Goal: Task Accomplishment & Management: Manage account settings

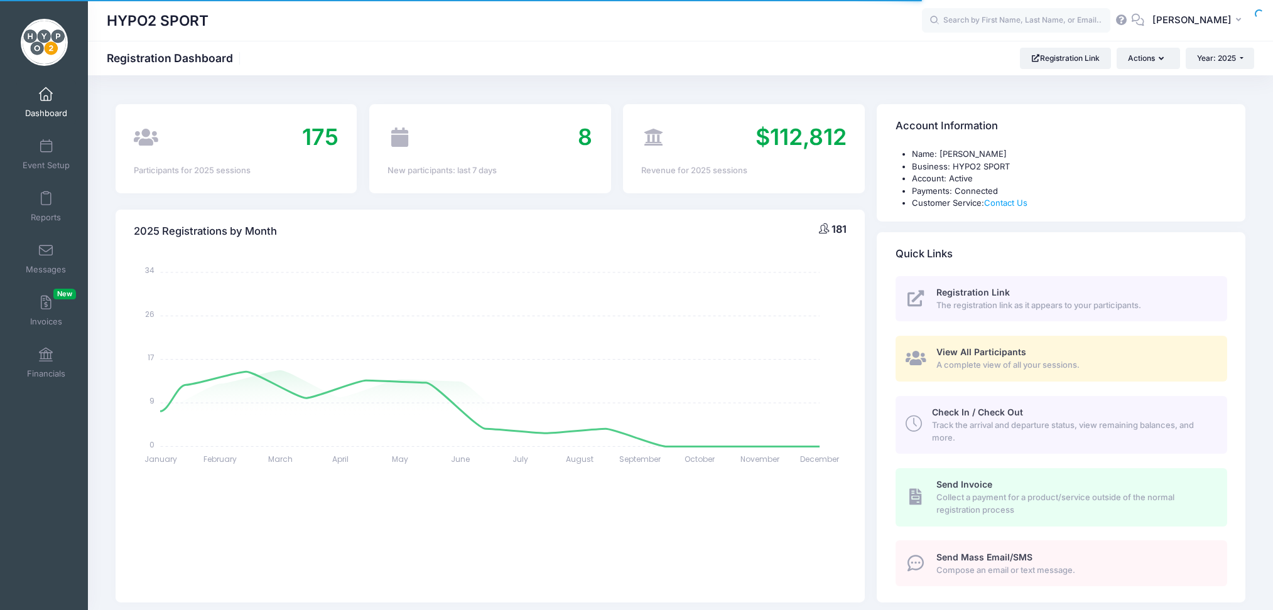
select select
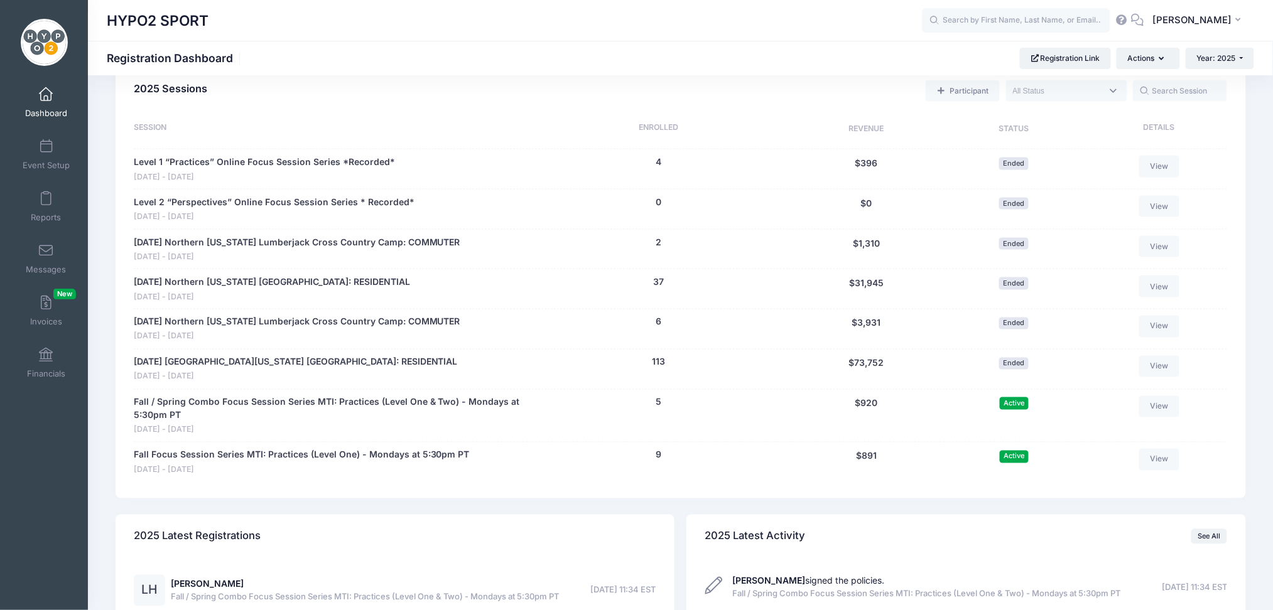
scroll to position [669, 0]
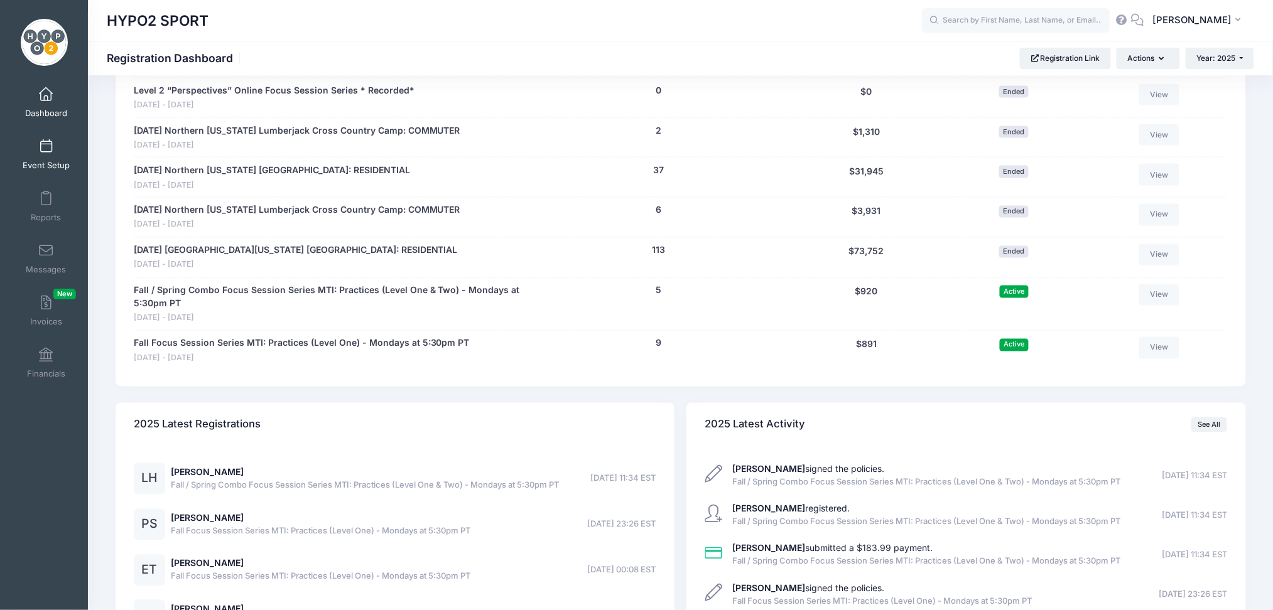
click at [46, 146] on span at bounding box center [46, 147] width 0 height 14
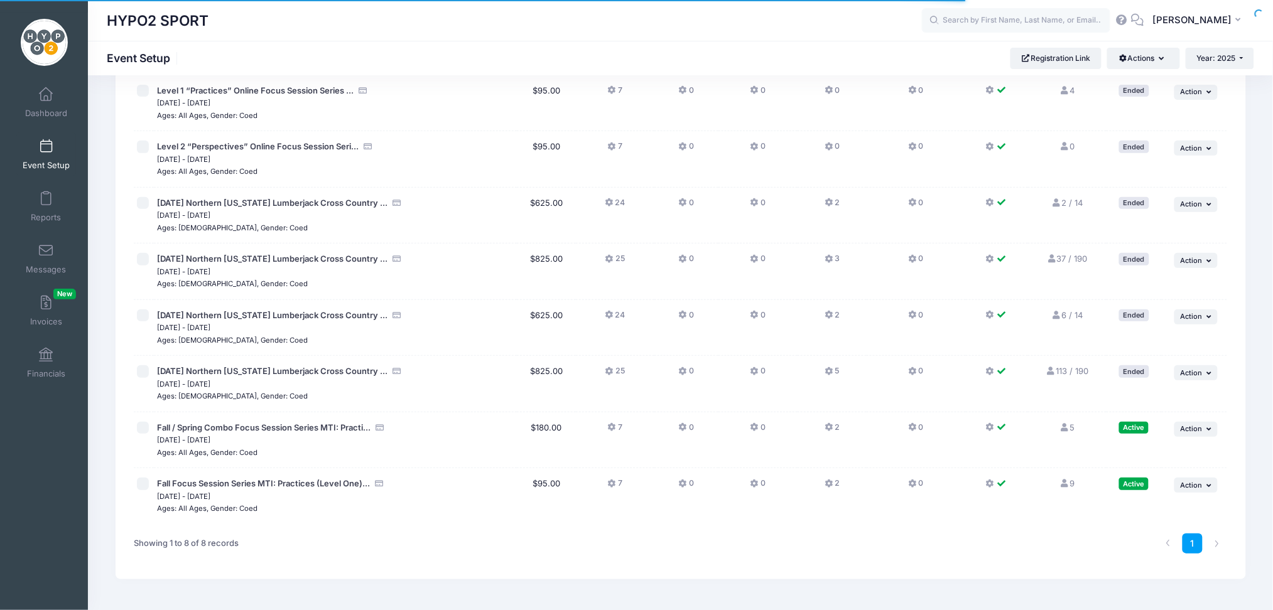
scroll to position [117, 0]
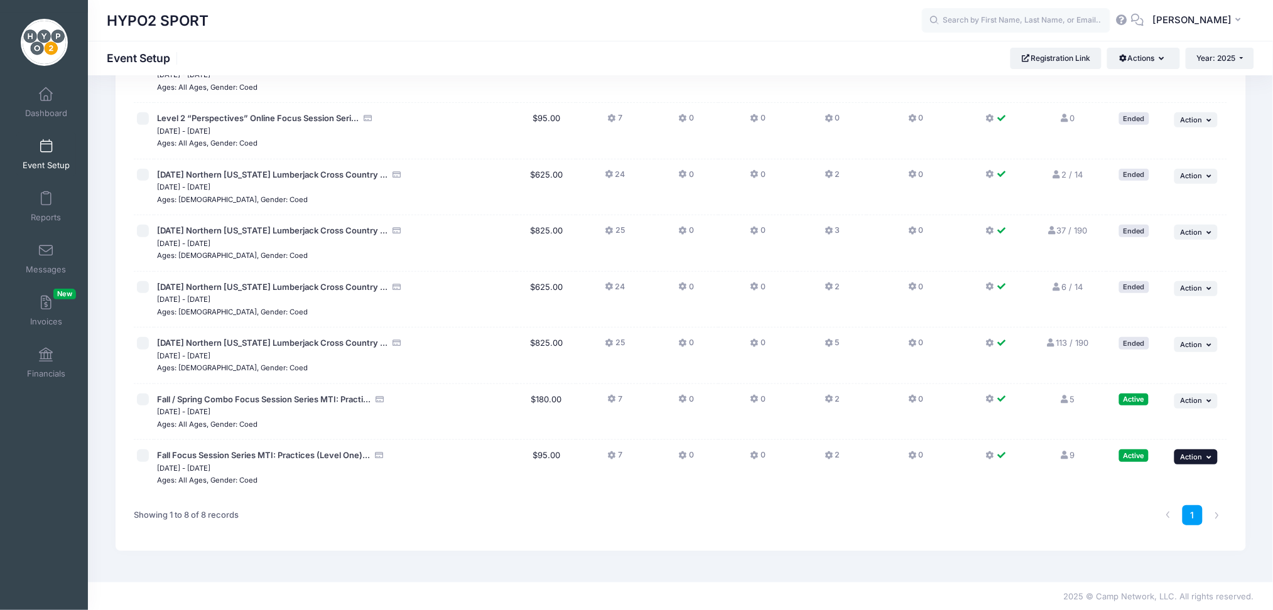
click at [1200, 460] on span "Action" at bounding box center [1191, 457] width 22 height 9
click at [831, 447] on td "2" at bounding box center [831, 468] width 69 height 56
click at [834, 455] on button "2" at bounding box center [831, 459] width 15 height 18
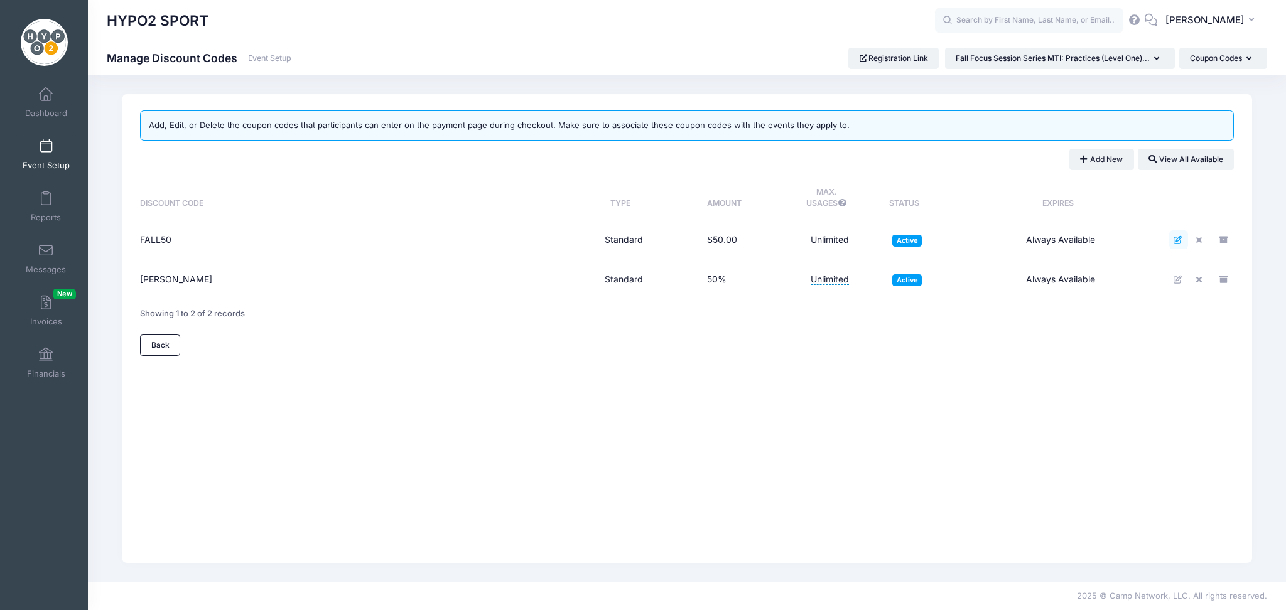
click at [1177, 243] on icon at bounding box center [1178, 240] width 10 height 8
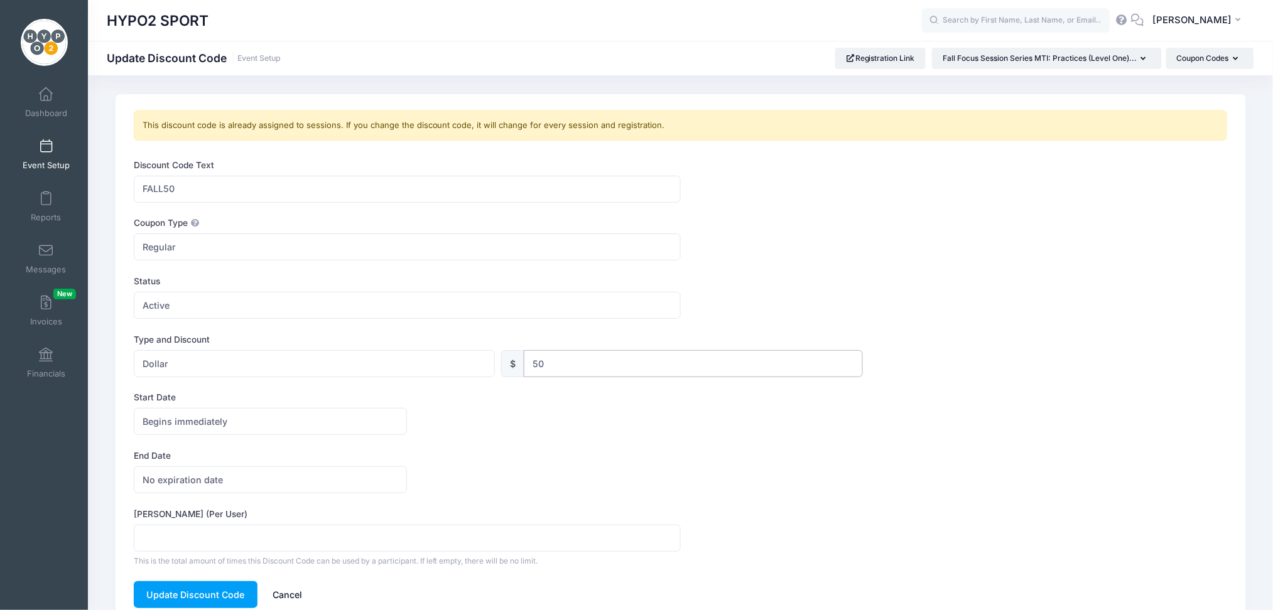
click at [558, 364] on input "50" at bounding box center [693, 363] width 339 height 27
type input "5"
type input "45"
click at [212, 593] on button "Update Discount Code" at bounding box center [196, 594] width 124 height 27
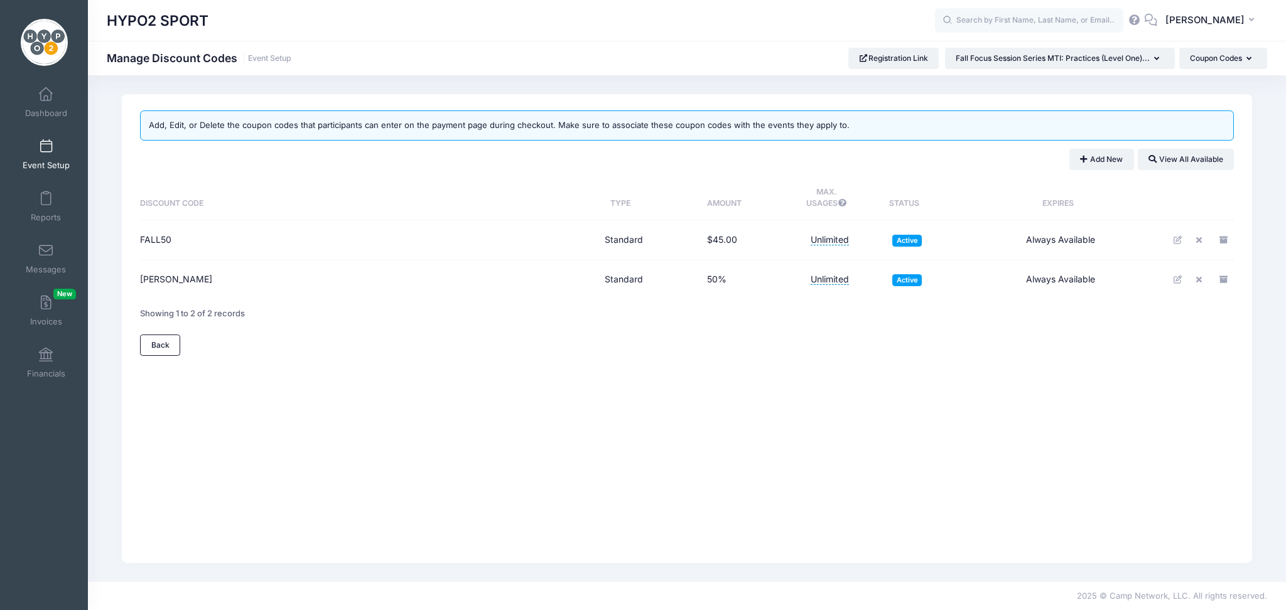
click at [46, 146] on span at bounding box center [46, 147] width 0 height 14
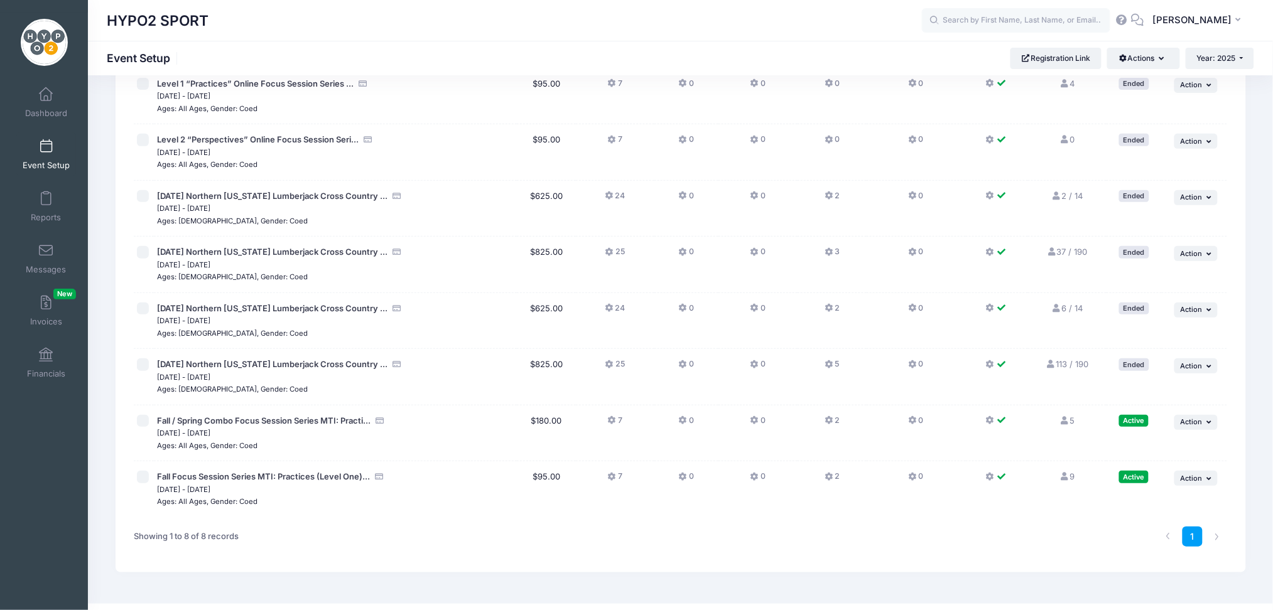
scroll to position [117, 0]
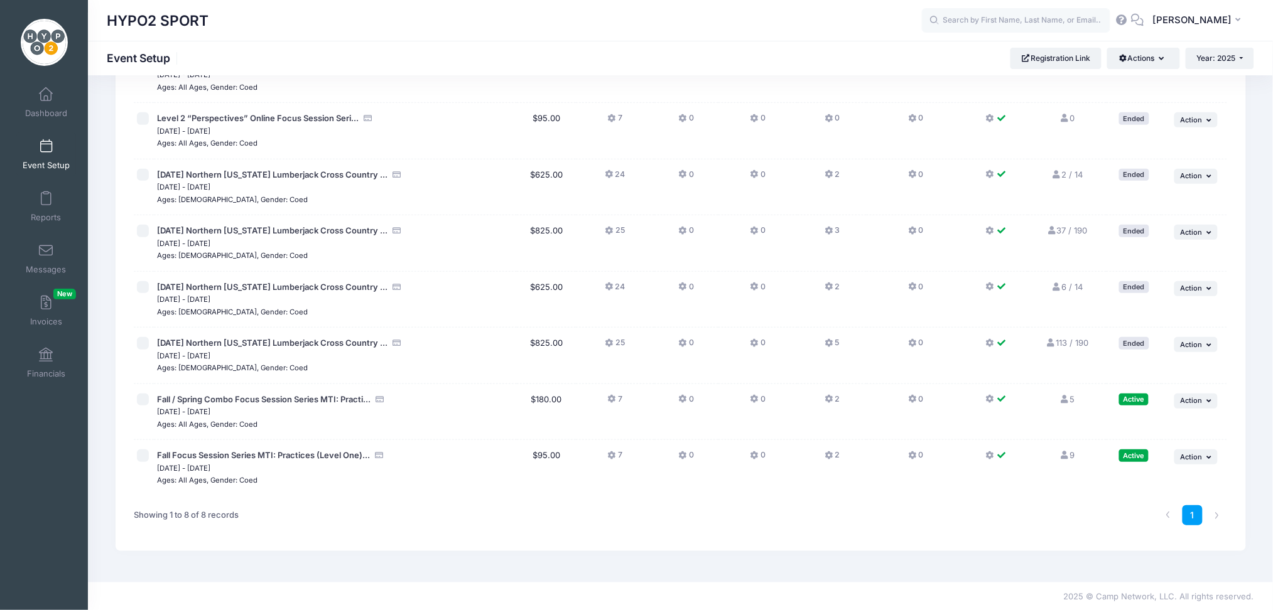
click at [830, 456] on icon at bounding box center [829, 456] width 10 height 0
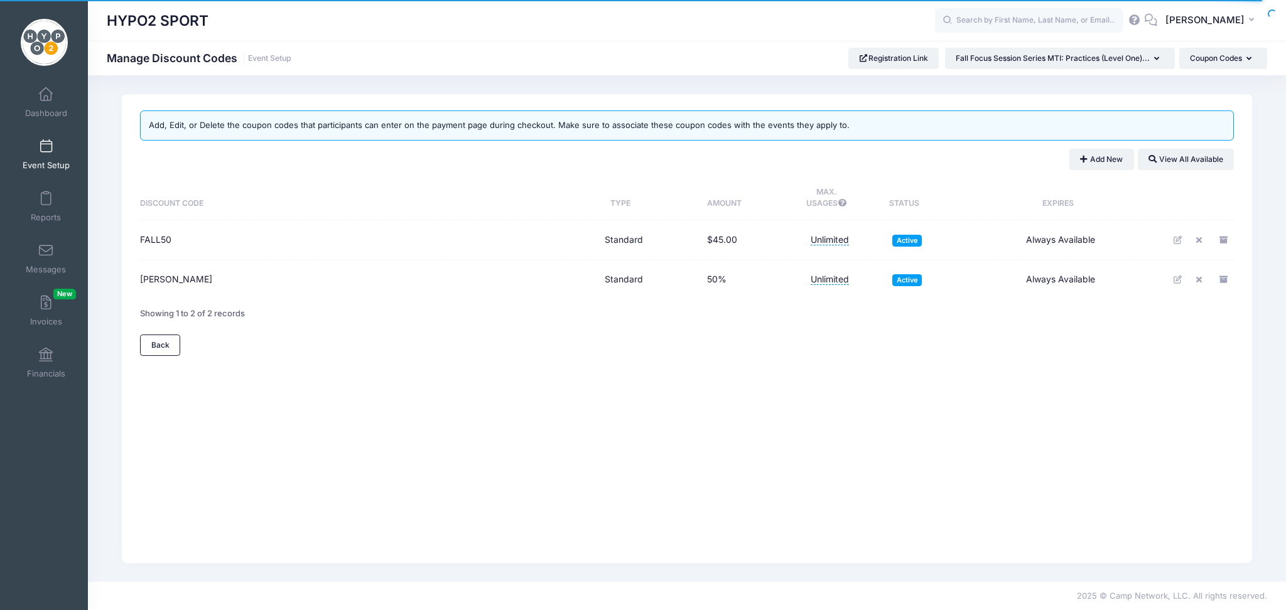
click at [830, 457] on div "Add, Edit, or Delete the coupon codes that participants can enter on the paymen…" at bounding box center [687, 328] width 1130 height 469
